Goal: Register for event/course

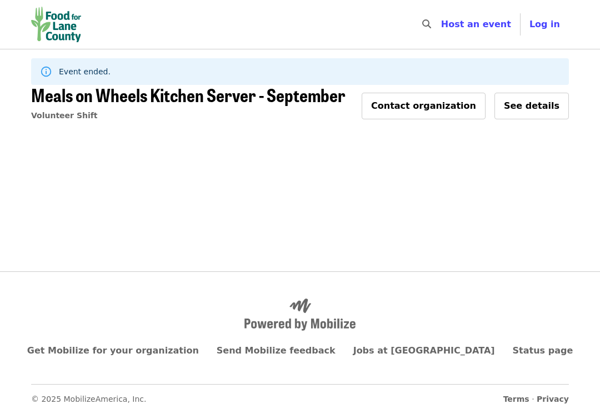
click at [63, 22] on img "Main navigation" at bounding box center [56, 25] width 50 height 36
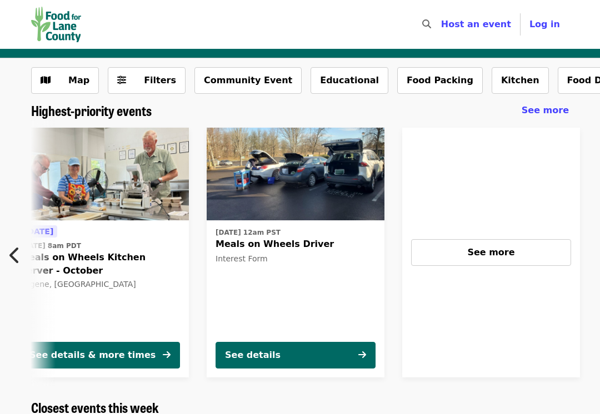
click at [135, 82] on span "Filters" at bounding box center [154, 80] width 43 height 13
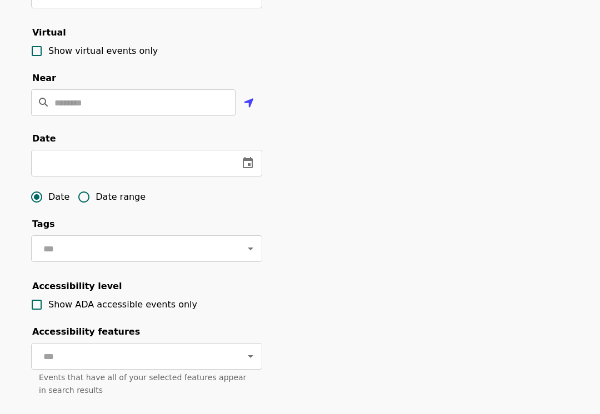
scroll to position [227, 0]
click at [141, 159] on button "change date" at bounding box center [127, 163] width 27 height 27
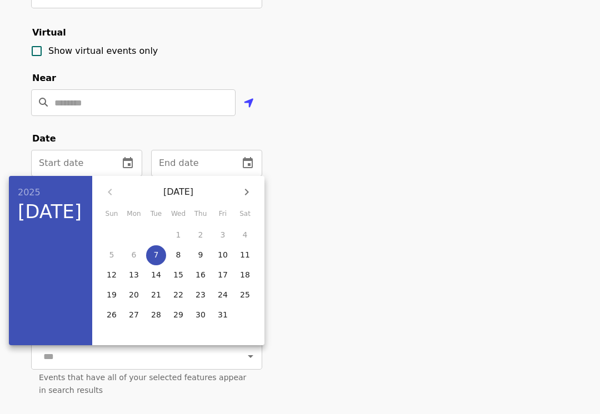
click at [202, 262] on button "9" at bounding box center [201, 256] width 20 height 20
type input "**********"
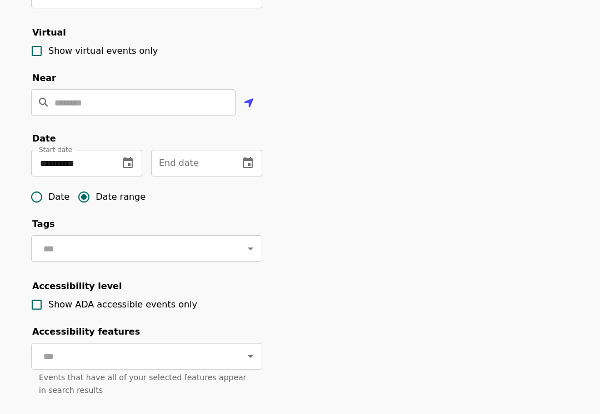
click at [242, 159] on icon "change date" at bounding box center [247, 163] width 13 height 13
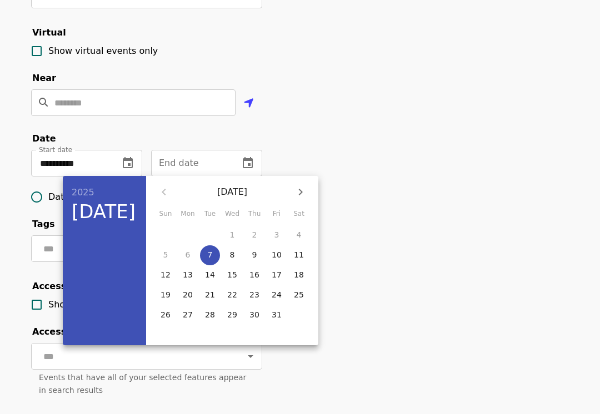
click at [209, 273] on p "14" at bounding box center [210, 274] width 10 height 11
type input "**********"
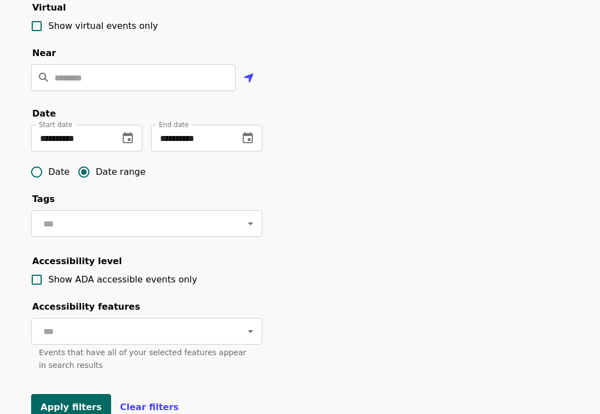
scroll to position [262, 0]
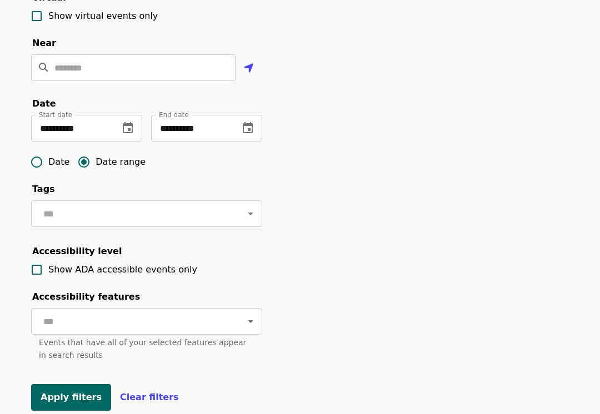
click at [61, 394] on span "Apply filters" at bounding box center [71, 397] width 61 height 11
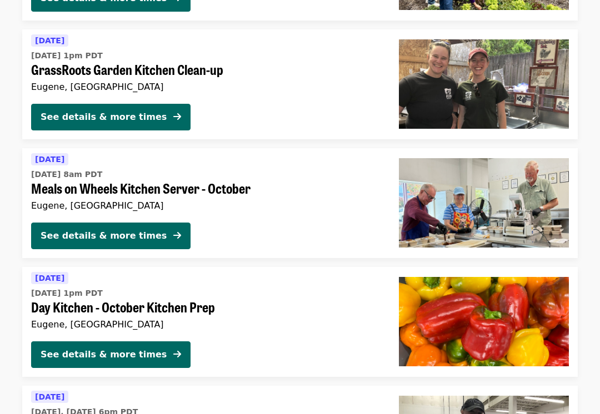
scroll to position [399, 0]
click at [120, 238] on div "See details & more times" at bounding box center [104, 236] width 126 height 13
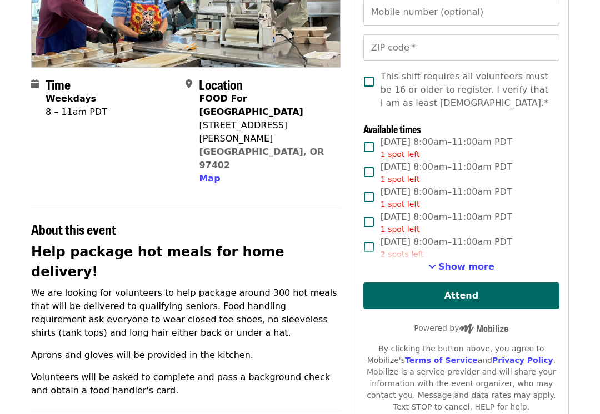
scroll to position [276, 0]
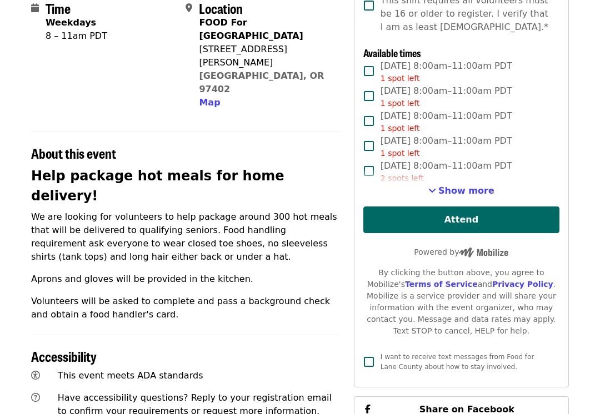
click at [467, 190] on span "Show more" at bounding box center [466, 191] width 56 height 11
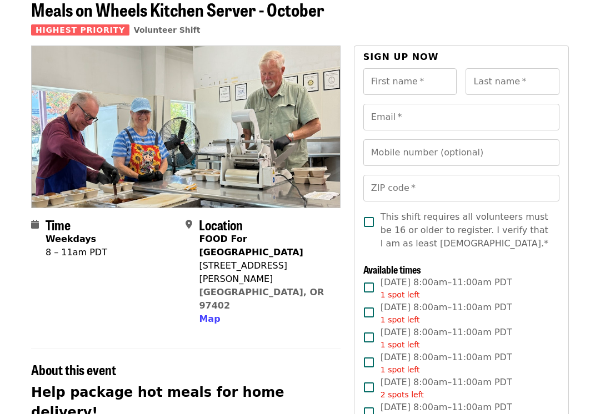
scroll to position [59, 0]
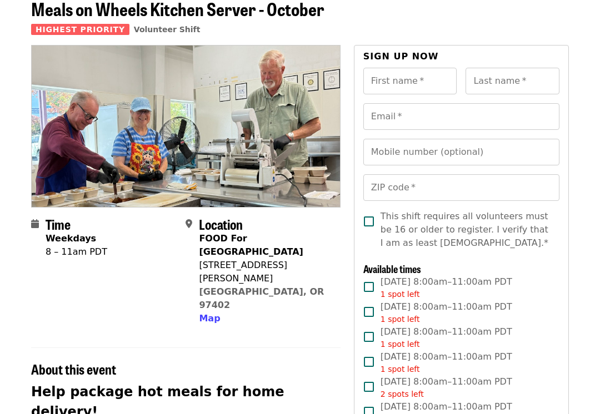
click at [414, 80] on div "First name   * First name *" at bounding box center [410, 81] width 94 height 27
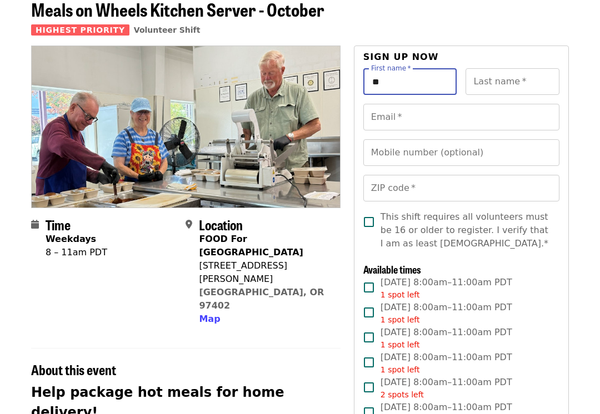
type input "*"
type input "*******"
click at [505, 91] on input "Last name   *" at bounding box center [513, 81] width 94 height 27
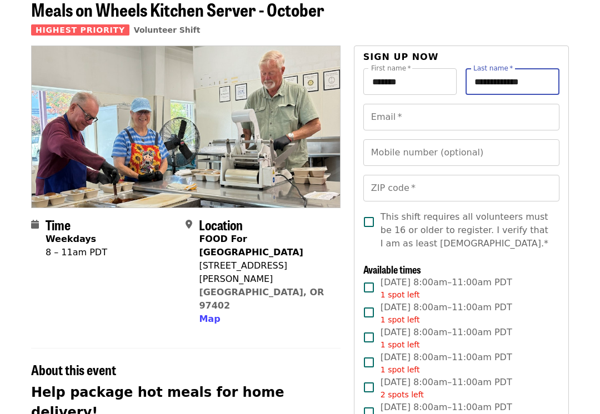
type input "**********"
click at [528, 121] on input "Email   *" at bounding box center [461, 117] width 196 height 27
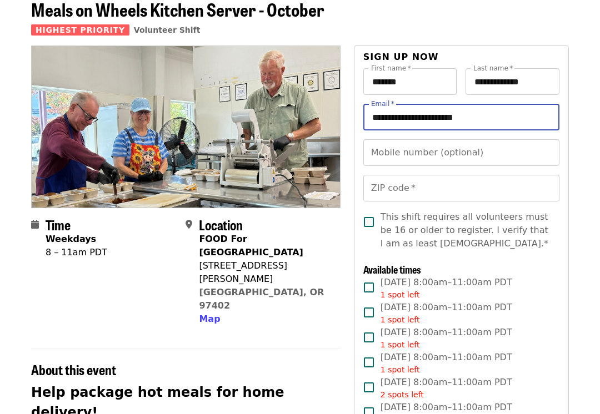
type input "**********"
click at [523, 162] on input "Mobile number (optional)" at bounding box center [461, 152] width 196 height 27
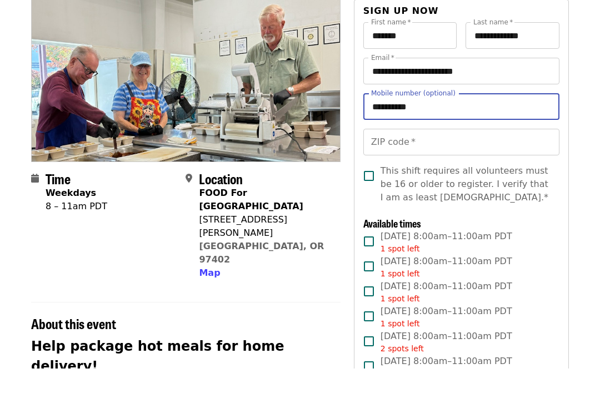
type input "**********"
click at [449, 175] on input "ZIP code   *" at bounding box center [461, 188] width 196 height 27
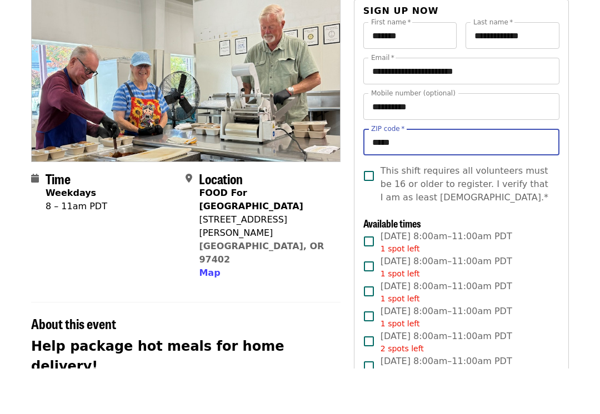
type input "*****"
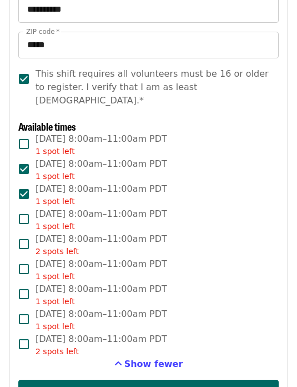
scroll to position [1101, 0]
click at [169, 379] on button "Attend as Adriana" at bounding box center [148, 392] width 261 height 27
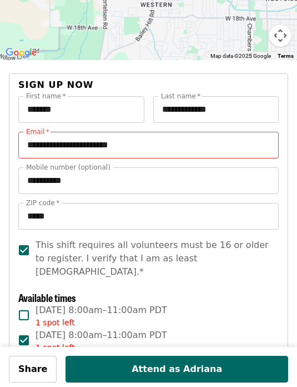
scroll to position [929, 0]
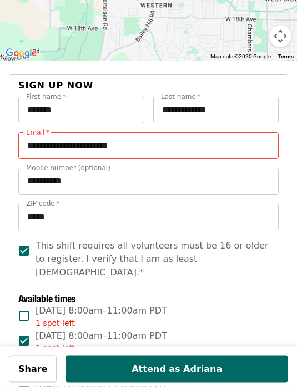
click at [242, 133] on input "**********" at bounding box center [148, 146] width 261 height 27
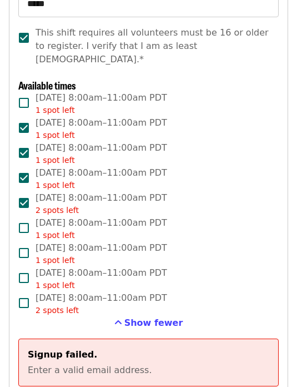
scroll to position [1141, 0]
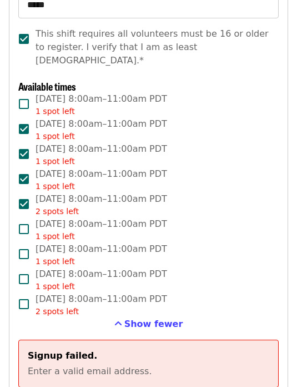
type input "**********"
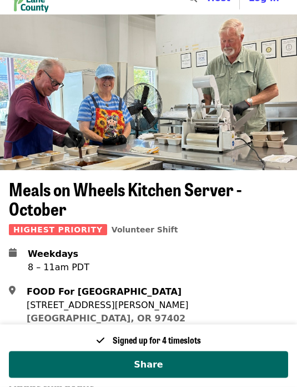
scroll to position [0, 0]
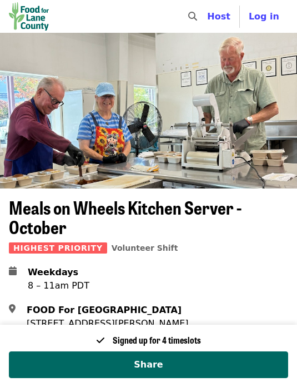
click at [43, 20] on img "Main navigation" at bounding box center [29, 16] width 40 height 28
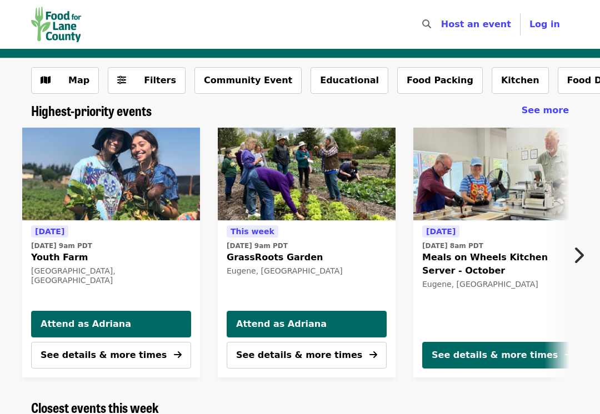
click at [147, 92] on button "Filters" at bounding box center [147, 80] width 78 height 27
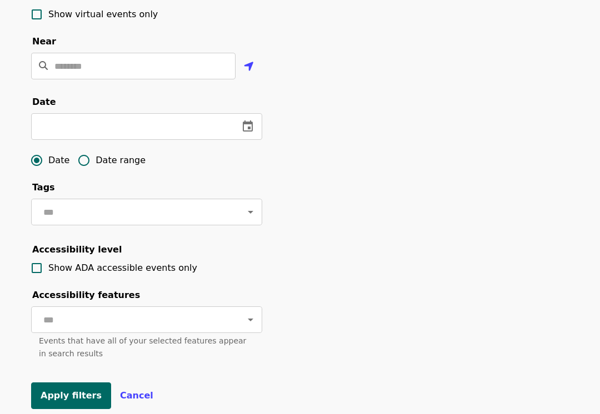
click at [249, 130] on icon "change date" at bounding box center [248, 126] width 10 height 11
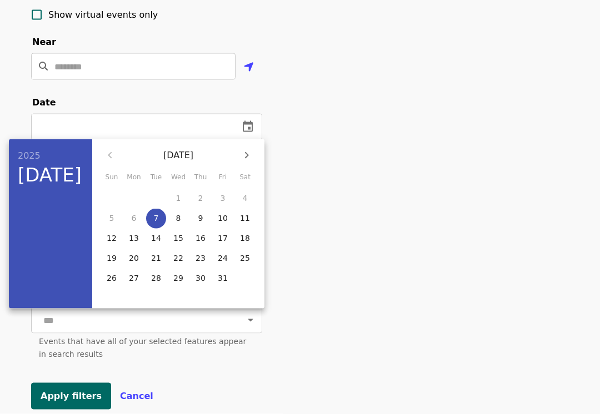
scroll to position [264, 0]
click at [197, 222] on span "9" at bounding box center [201, 218] width 20 height 11
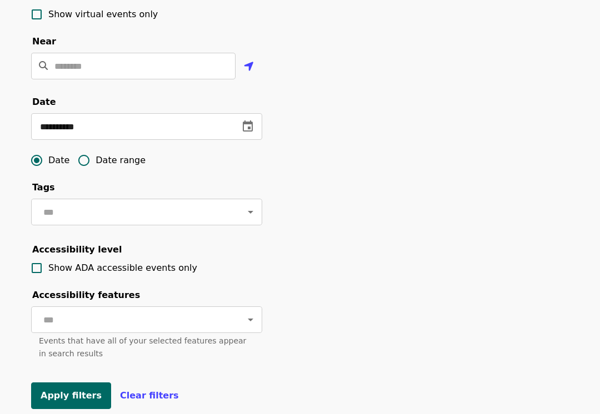
click at [191, 219] on input "text" at bounding box center [133, 212] width 186 height 21
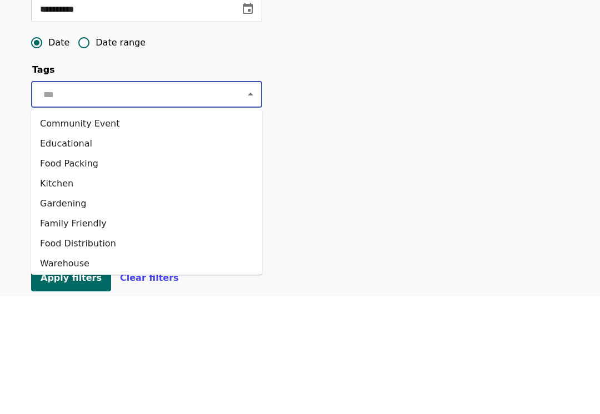
click at [294, 148] on div "**********" at bounding box center [300, 113] width 556 height 619
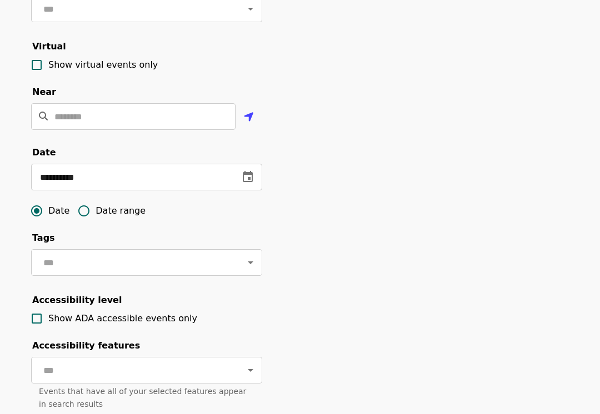
click at [253, 172] on icon "change date" at bounding box center [247, 177] width 13 height 13
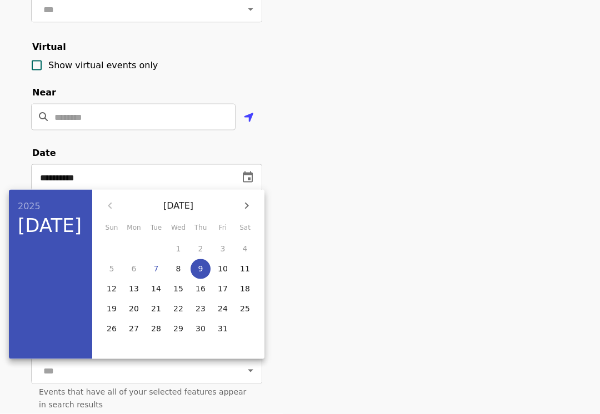
scroll to position [213, 0]
click at [157, 288] on p "14" at bounding box center [156, 288] width 10 height 11
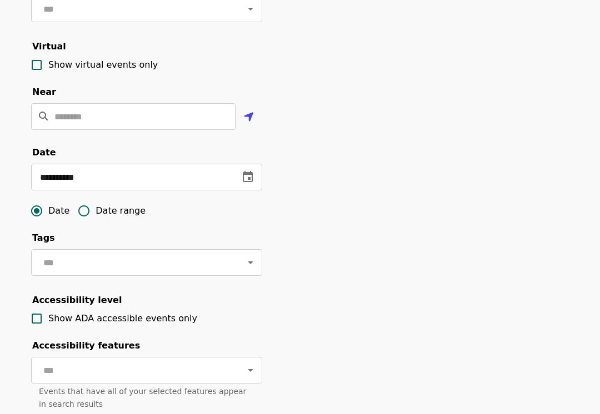
click at [246, 180] on icon "change date" at bounding box center [247, 177] width 13 height 13
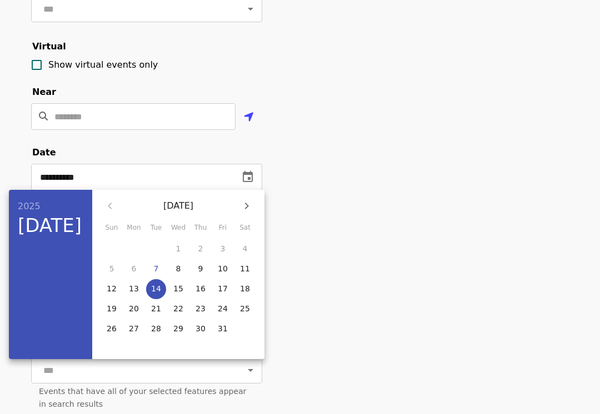
click at [202, 267] on p "9" at bounding box center [200, 268] width 5 height 11
type input "**********"
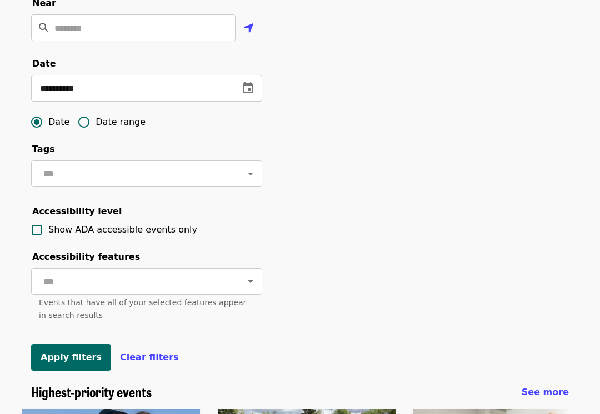
scroll to position [370, 0]
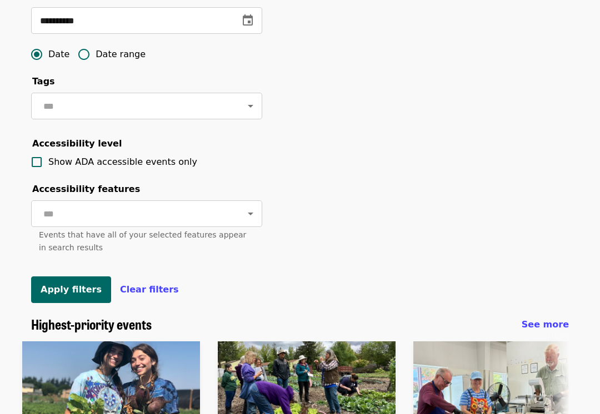
click at [89, 287] on span "Apply filters" at bounding box center [71, 289] width 61 height 11
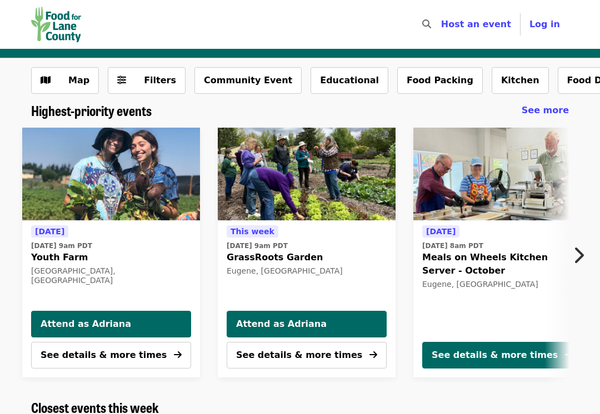
click at [156, 84] on span "Filters" at bounding box center [160, 80] width 32 height 11
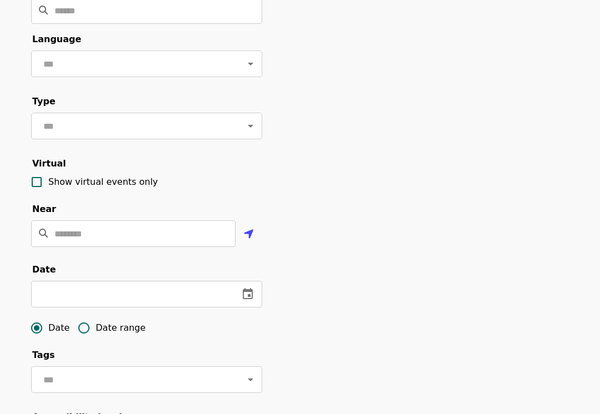
scroll to position [96, 0]
click at [131, 317] on label "Date range" at bounding box center [108, 328] width 73 height 23
click at [109, 290] on input "text" at bounding box center [70, 295] width 79 height 27
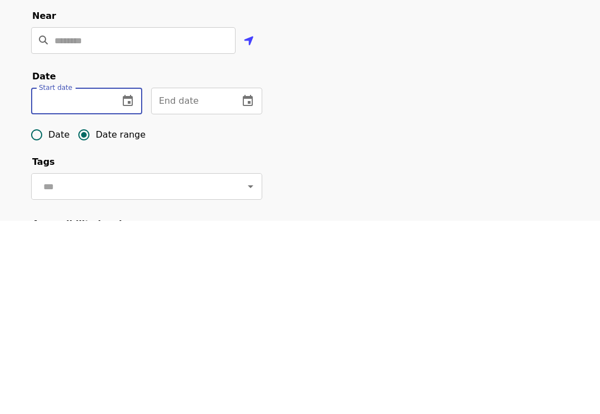
click at [134, 282] on button "change date" at bounding box center [127, 295] width 27 height 27
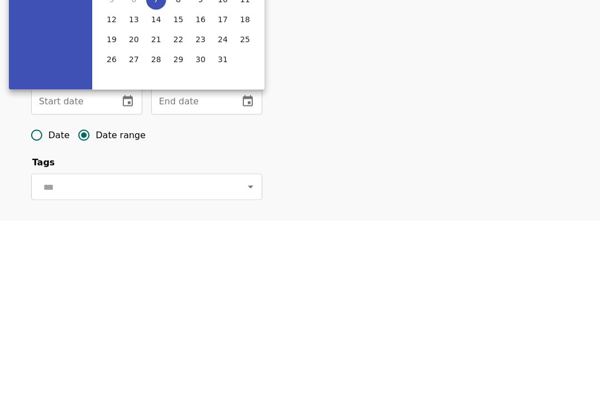
scroll to position [289, 0]
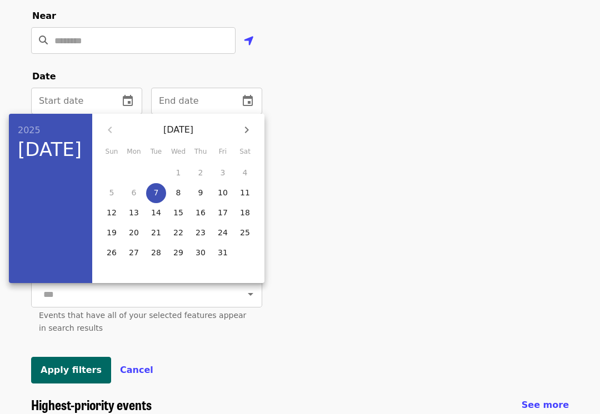
click at [202, 191] on p "9" at bounding box center [200, 192] width 5 height 11
type input "**********"
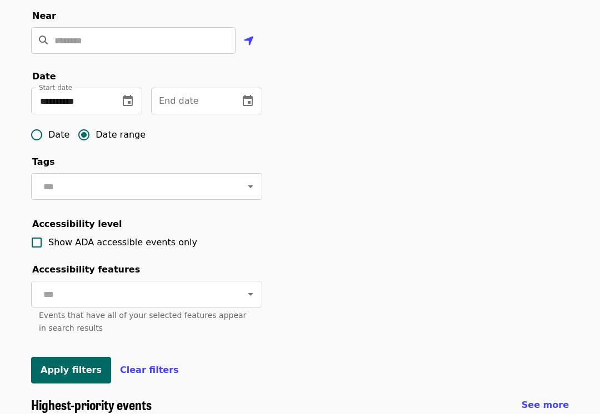
click at [247, 94] on icon "change date" at bounding box center [247, 100] width 13 height 13
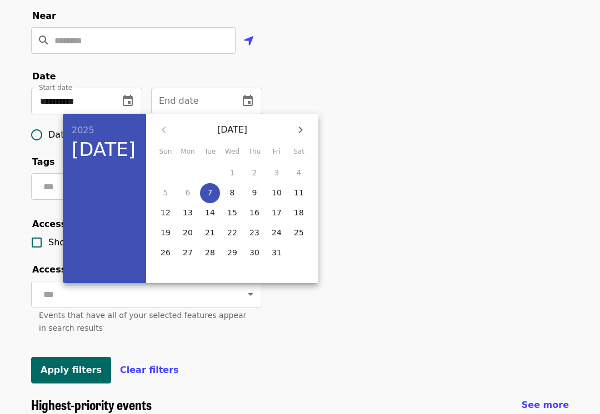
click at [205, 221] on button "14" at bounding box center [210, 213] width 20 height 20
type input "**********"
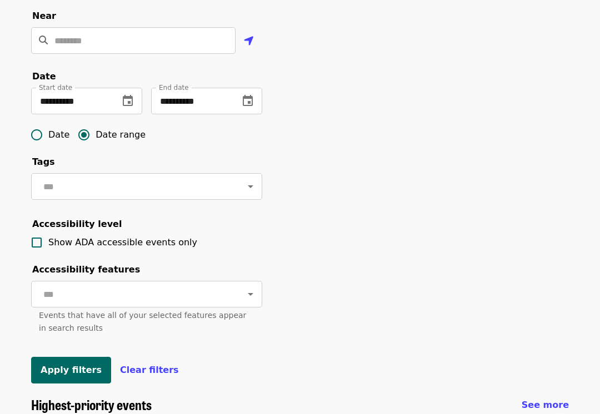
click at [81, 368] on span "Apply filters" at bounding box center [71, 370] width 61 height 11
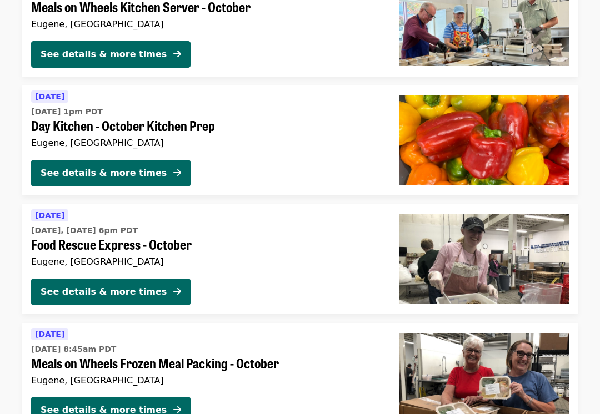
scroll to position [591, 0]
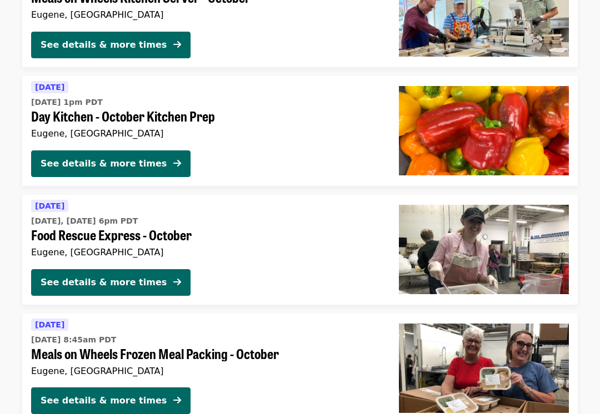
click at [129, 394] on div "See details & more times" at bounding box center [104, 400] width 126 height 13
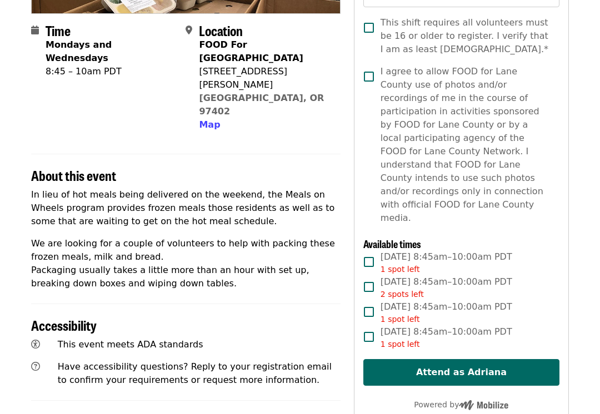
scroll to position [246, 0]
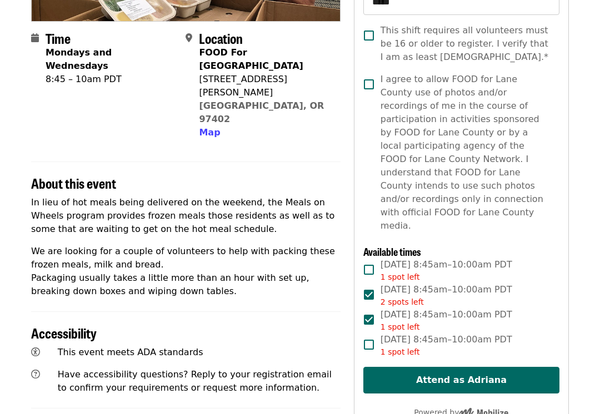
click at [475, 367] on button "Attend as Adriana" at bounding box center [461, 380] width 196 height 27
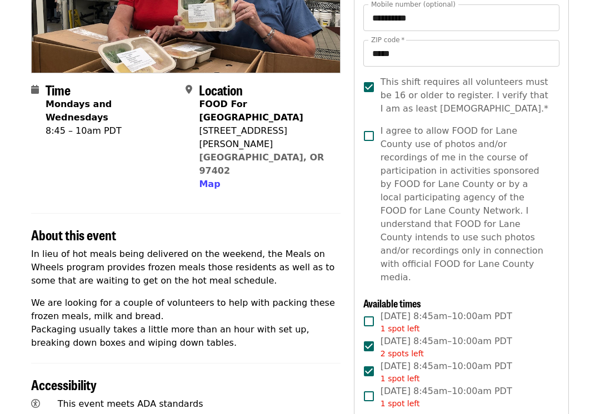
scroll to position [209, 0]
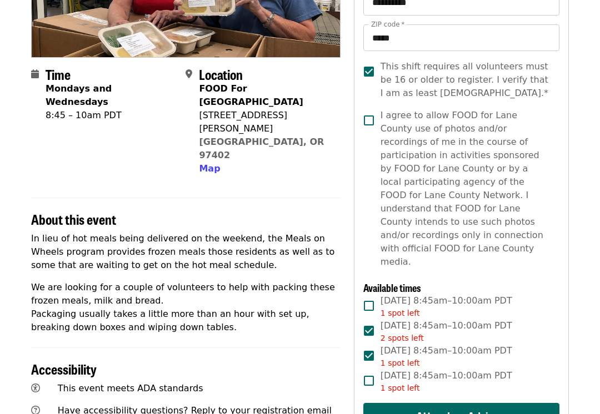
click at [492, 404] on button "Attend as Adriana" at bounding box center [461, 417] width 196 height 27
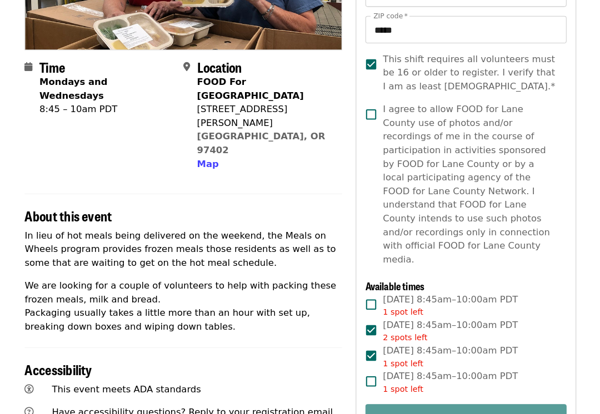
scroll to position [219, 0]
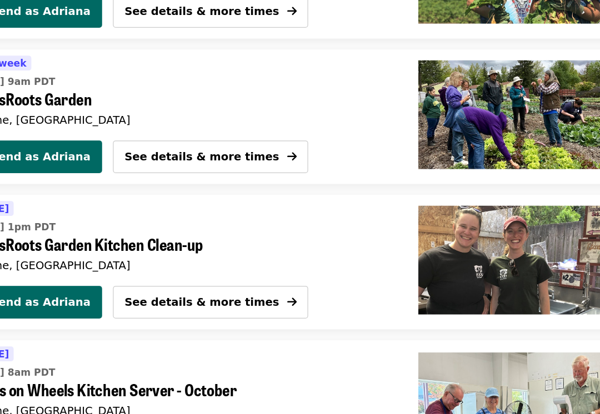
scroll to position [205, 0]
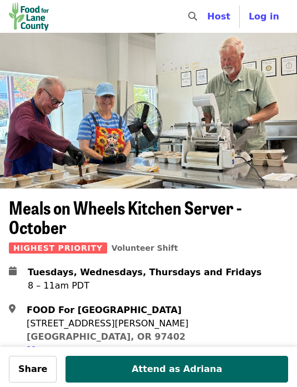
click at [31, 15] on img "Main navigation" at bounding box center [29, 16] width 40 height 28
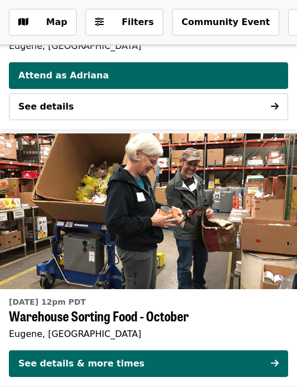
scroll to position [4149, 0]
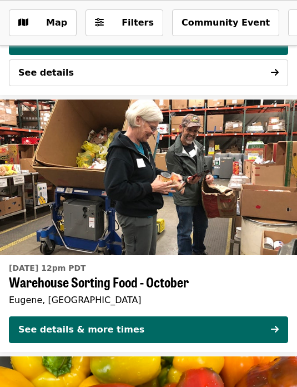
click at [213, 320] on button "See details & more times" at bounding box center [148, 329] width 279 height 27
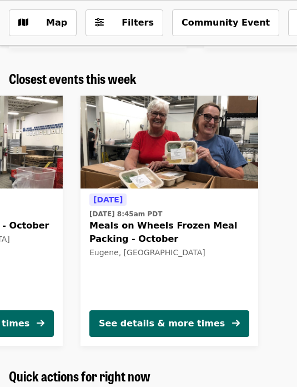
scroll to position [0, 319]
click at [177, 334] on button "See details & more times" at bounding box center [169, 323] width 160 height 27
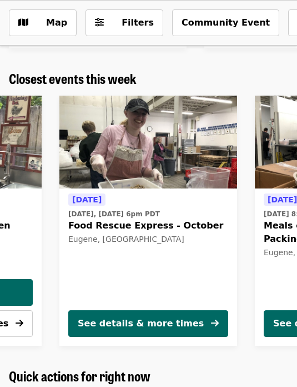
scroll to position [0, 145]
click at [186, 228] on span "Food Rescue Express - October" at bounding box center [148, 225] width 160 height 13
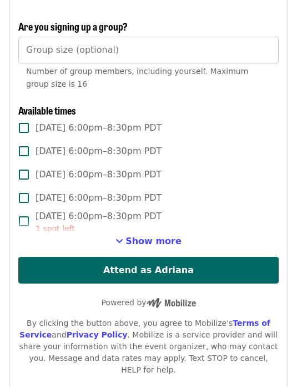
scroll to position [1232, 0]
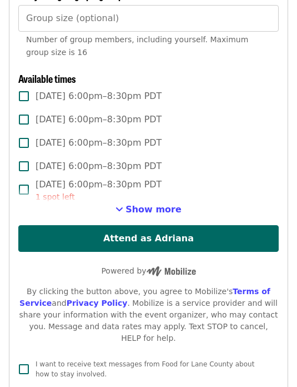
click at [161, 204] on span "Show more" at bounding box center [154, 209] width 56 height 11
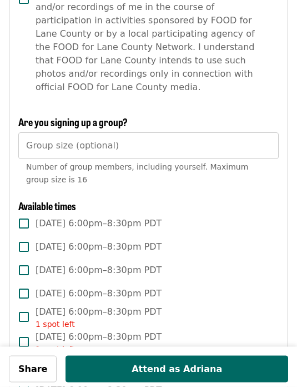
scroll to position [1105, 0]
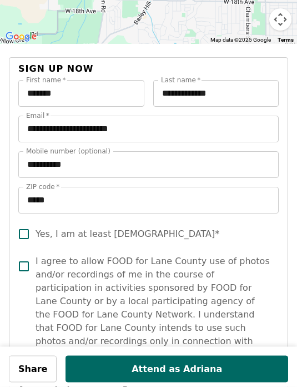
click at [102, 226] on label "Yes, I am at least [DEMOGRAPHIC_DATA]*" at bounding box center [141, 234] width 258 height 23
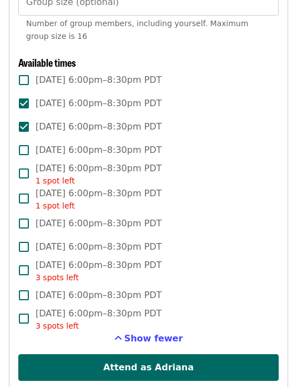
scroll to position [1251, 0]
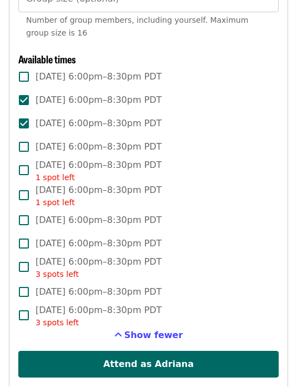
click at [189, 351] on button "Attend as Adriana" at bounding box center [148, 364] width 261 height 27
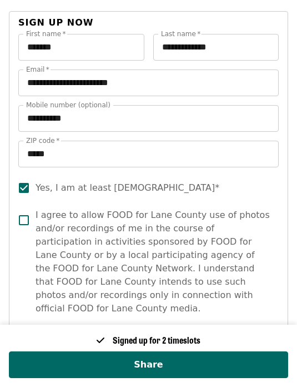
scroll to position [883, 0]
